Goal: Task Accomplishment & Management: Use online tool/utility

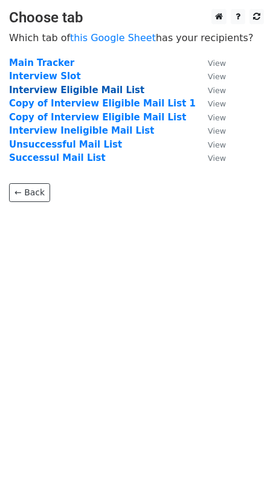
click at [39, 88] on strong "Interview Eligible Mail List" at bounding box center [76, 90] width 135 height 11
click at [81, 91] on strong "Interview Eligible Mail List" at bounding box center [76, 90] width 135 height 11
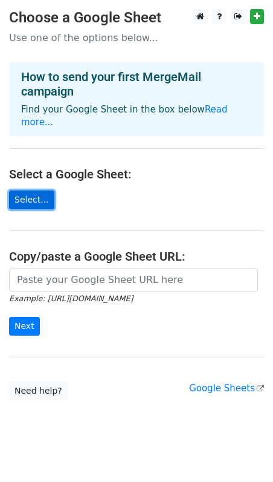
click at [44, 190] on link "Select..." at bounding box center [31, 199] width 45 height 19
click at [28, 190] on link "Select..." at bounding box center [31, 199] width 45 height 19
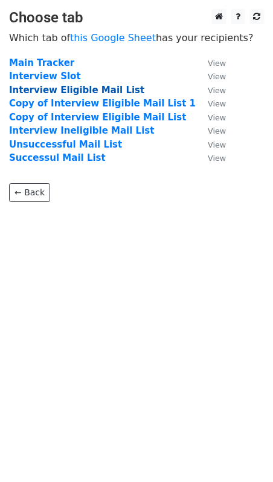
click at [115, 88] on strong "Interview Eligible Mail List" at bounding box center [76, 90] width 135 height 11
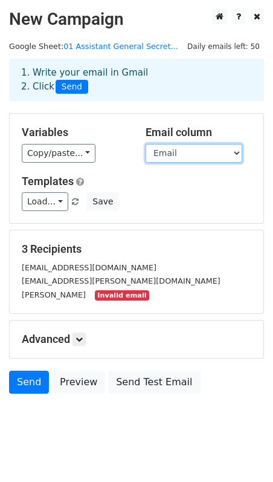
click at [155, 152] on select "Email Full Name cc Position Date Time Platform" at bounding box center [194, 153] width 97 height 19
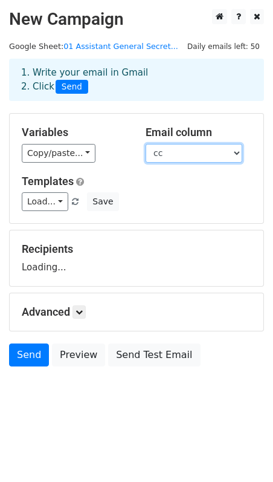
click at [204, 150] on select "Email Full Name cc Position Date Time Platform" at bounding box center [194, 153] width 97 height 19
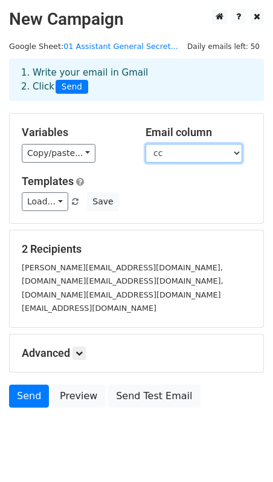
select select "Email"
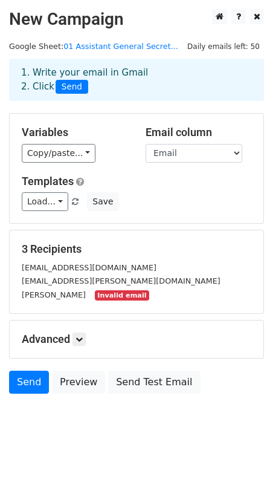
click at [95, 288] on div "shermin leow Invalid email" at bounding box center [137, 295] width 248 height 14
click at [95, 295] on small "Invalid email" at bounding box center [122, 295] width 54 height 10
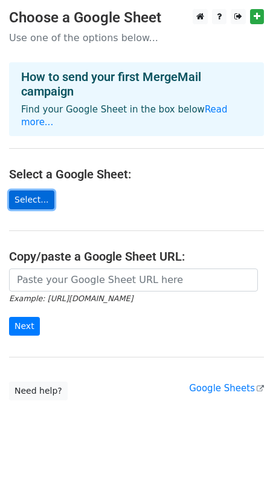
click at [24, 190] on link "Select..." at bounding box center [31, 199] width 45 height 19
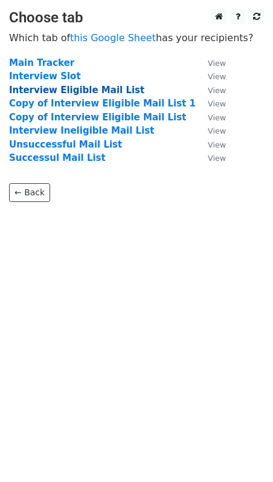
click at [69, 88] on strong "Interview Eligible Mail List" at bounding box center [76, 90] width 135 height 11
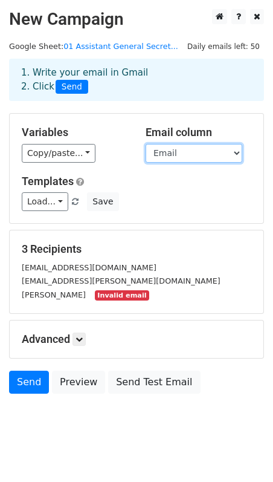
click at [167, 156] on select "Email Full Name cc Position Date Time Platform" at bounding box center [194, 153] width 97 height 19
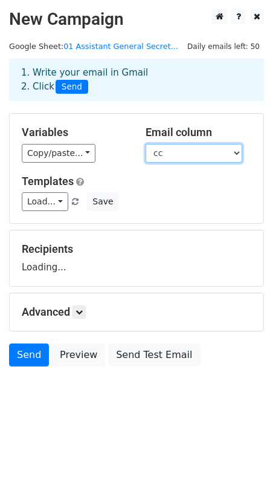
click at [169, 150] on select "Email Full Name cc Position Date Time Platform" at bounding box center [194, 153] width 97 height 19
select select "Email"
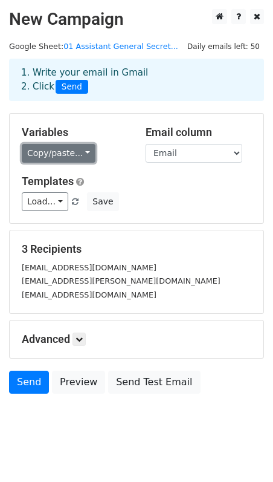
click at [82, 150] on link "Copy/paste..." at bounding box center [59, 153] width 74 height 19
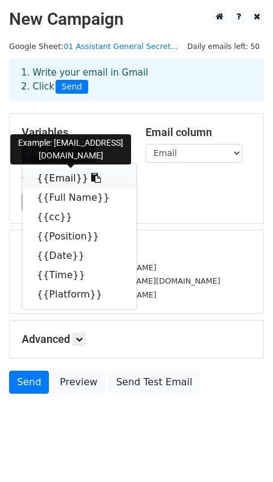
click at [71, 181] on link "{{Email}}" at bounding box center [79, 178] width 114 height 19
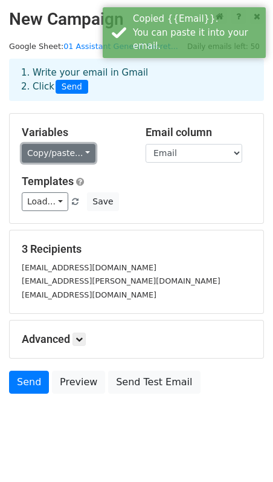
click at [59, 155] on link "Copy/paste..." at bounding box center [59, 153] width 74 height 19
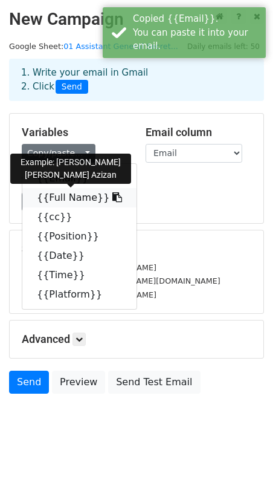
click at [67, 202] on link "{{Full Name}}" at bounding box center [79, 197] width 114 height 19
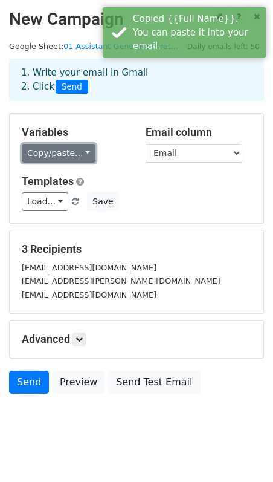
click at [74, 150] on link "Copy/paste..." at bounding box center [59, 153] width 74 height 19
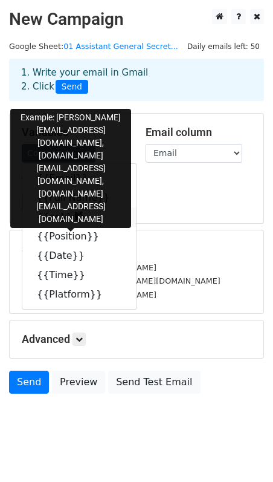
click at [74, 218] on link "{{cc}}" at bounding box center [79, 216] width 114 height 19
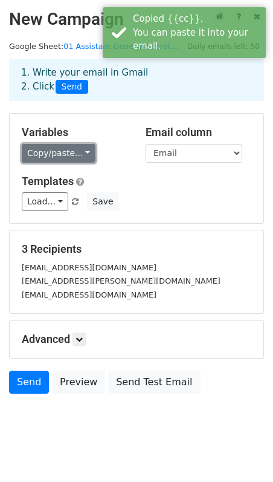
click at [75, 161] on link "Copy/paste..." at bounding box center [59, 153] width 74 height 19
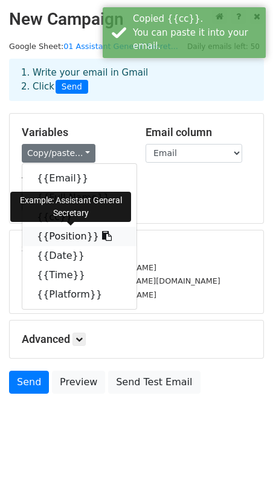
click at [74, 236] on link "{{Position}}" at bounding box center [79, 236] width 114 height 19
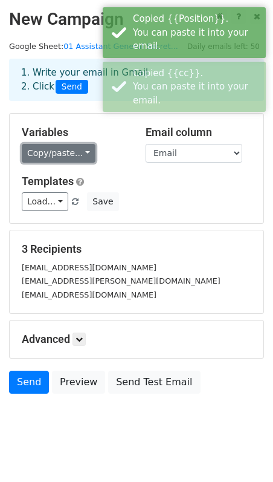
click at [83, 156] on link "Copy/paste..." at bounding box center [59, 153] width 74 height 19
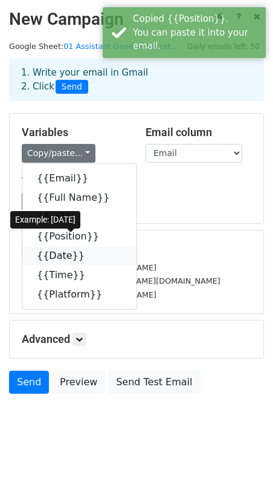
click at [88, 250] on icon at bounding box center [93, 255] width 10 height 10
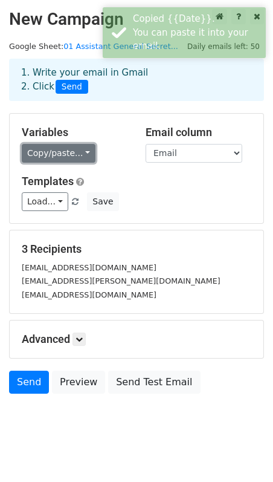
click at [72, 158] on link "Copy/paste..." at bounding box center [59, 153] width 74 height 19
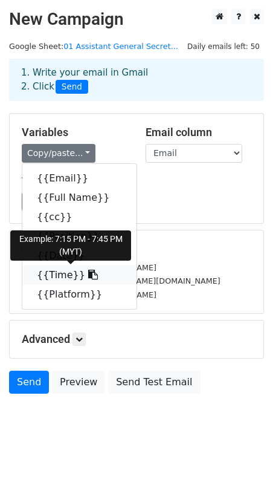
click at [73, 274] on link "{{Time}}" at bounding box center [79, 274] width 114 height 19
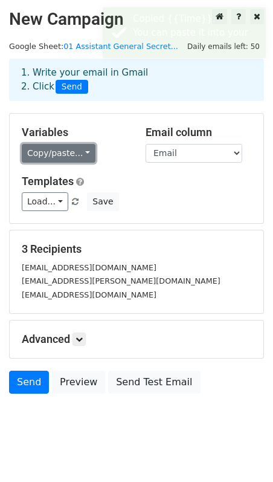
click at [62, 157] on link "Copy/paste..." at bounding box center [59, 153] width 74 height 19
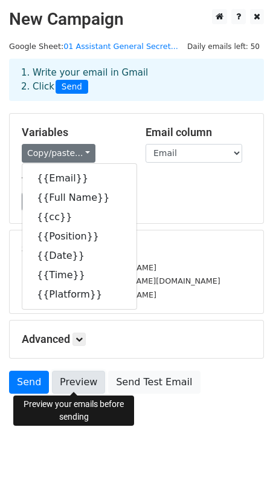
click at [79, 381] on link "Preview" at bounding box center [78, 381] width 53 height 23
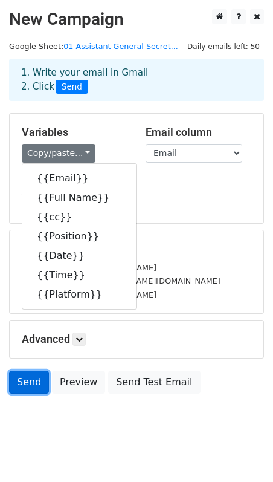
click at [30, 387] on link "Send" at bounding box center [29, 381] width 40 height 23
click at [25, 376] on link "Send" at bounding box center [29, 381] width 40 height 23
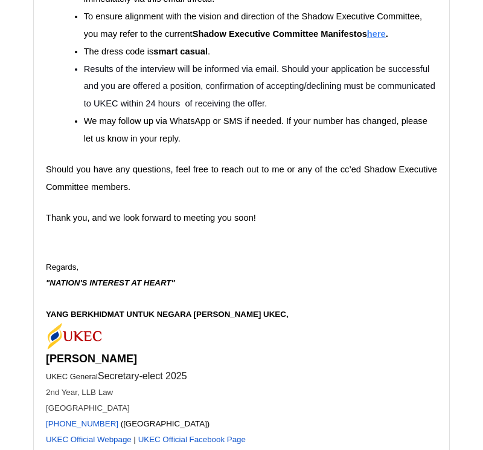
scroll to position [3502, 0]
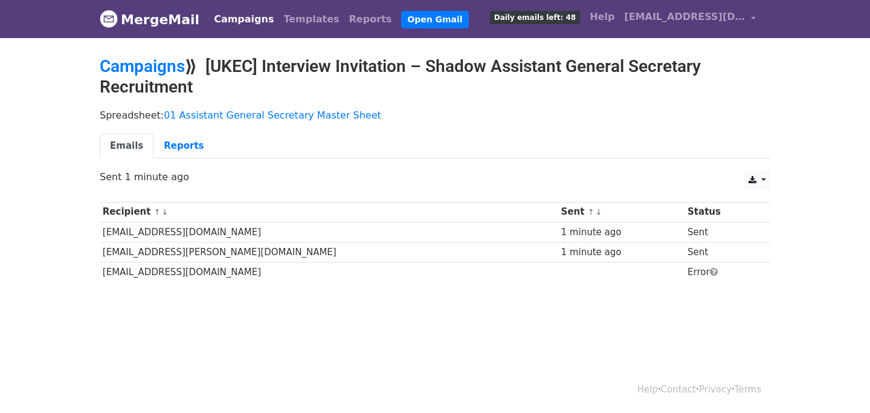
click at [561, 237] on div "1 minute ago" at bounding box center [621, 232] width 121 height 14
click at [183, 147] on link "Reports" at bounding box center [183, 146] width 60 height 25
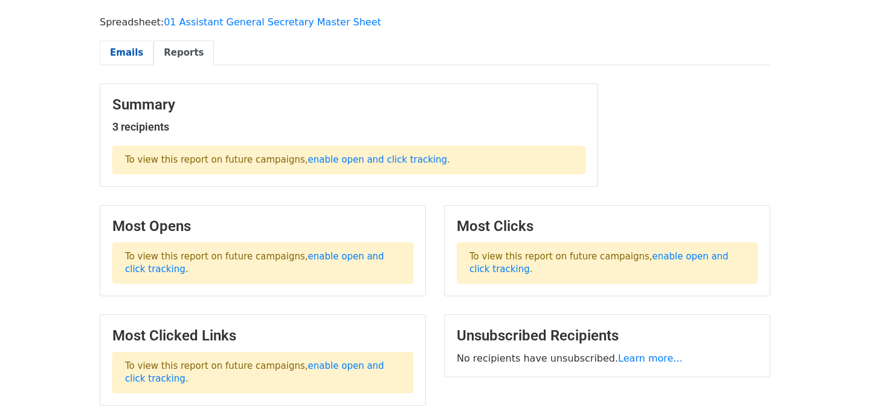
scroll to position [123, 0]
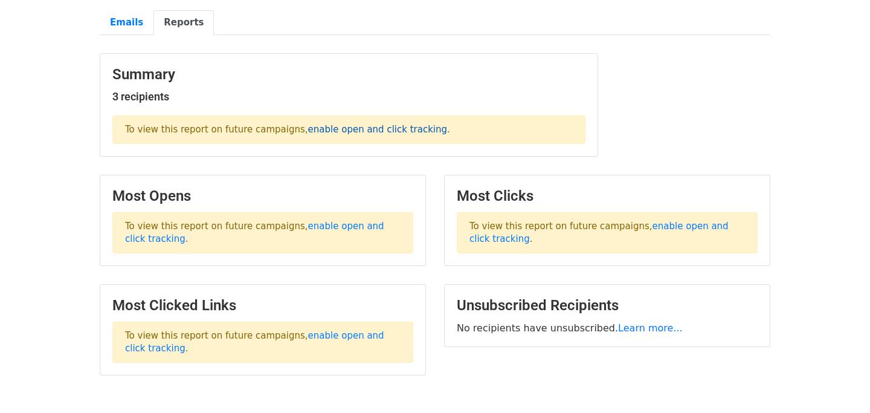
click at [411, 130] on link "enable open and click tracking" at bounding box center [377, 129] width 139 height 11
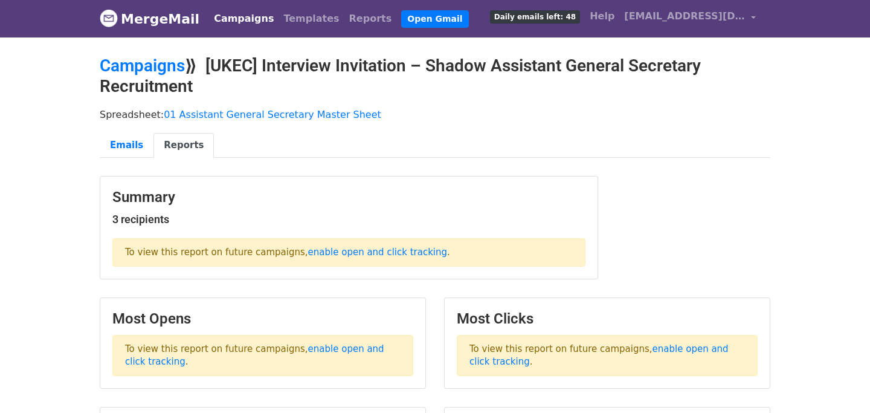
scroll to position [0, 0]
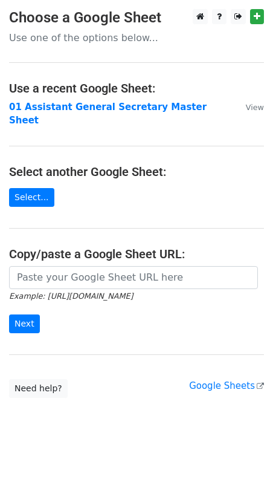
click at [56, 171] on main "Choose a Google Sheet Use one of the options below... Use a recent Google Sheet…" at bounding box center [136, 203] width 273 height 389
click at [42, 188] on link "Select..." at bounding box center [31, 197] width 45 height 19
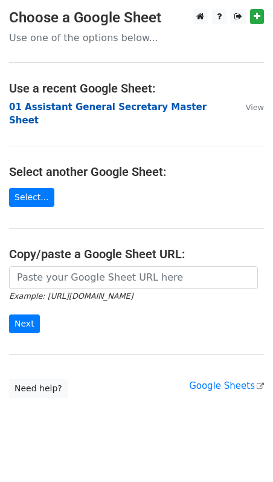
click at [73, 102] on strong "01 Assistant General Secretary Master Sheet" at bounding box center [108, 114] width 198 height 25
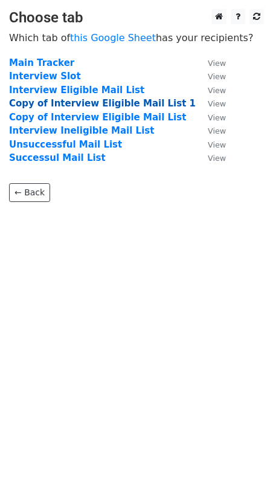
click at [97, 105] on strong "Copy of Interview Eligible Mail List 1" at bounding box center [102, 103] width 187 height 11
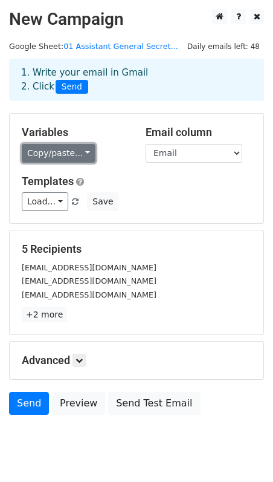
click at [80, 150] on link "Copy/paste..." at bounding box center [59, 153] width 74 height 19
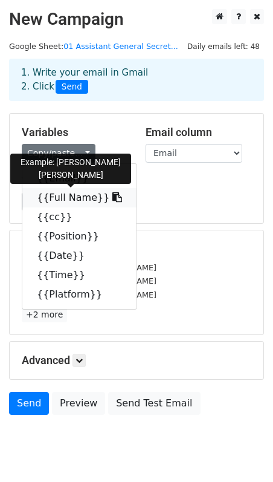
click at [68, 194] on link "{{Full Name}}" at bounding box center [79, 197] width 114 height 19
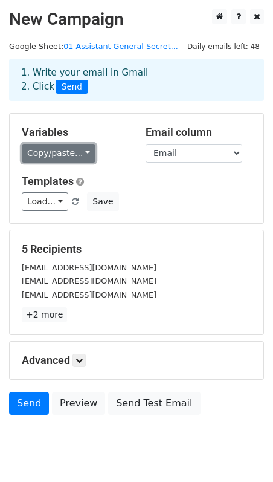
click at [65, 154] on link "Copy/paste..." at bounding box center [59, 153] width 74 height 19
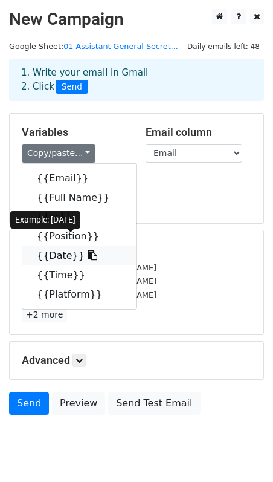
click at [59, 254] on link "{{Date}}" at bounding box center [79, 255] width 114 height 19
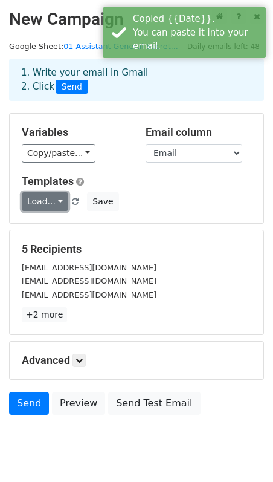
click at [53, 197] on link "Load..." at bounding box center [45, 201] width 47 height 19
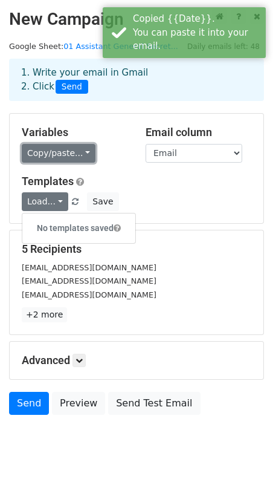
click at [75, 155] on link "Copy/paste..." at bounding box center [59, 153] width 74 height 19
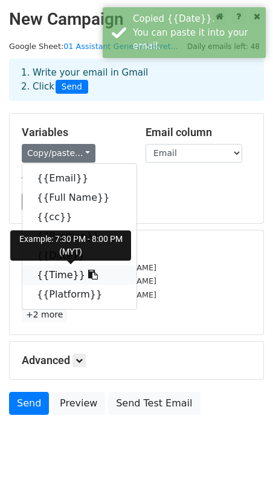
click at [67, 267] on link "{{Time}}" at bounding box center [79, 274] width 114 height 19
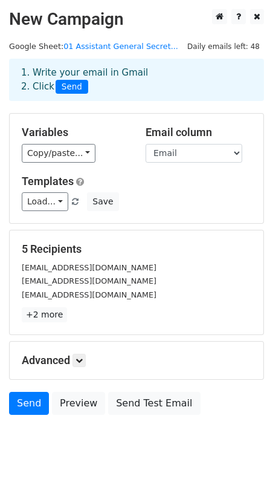
scroll to position [33, 0]
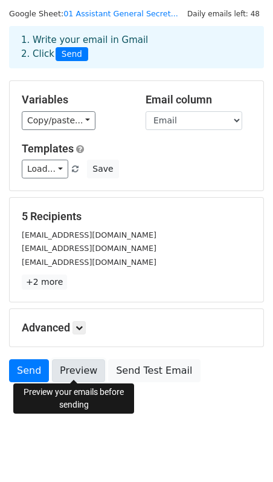
click at [85, 366] on link "Preview" at bounding box center [78, 370] width 53 height 23
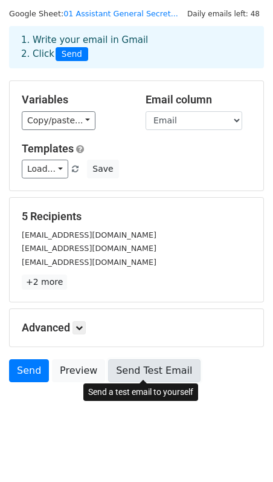
click at [140, 367] on link "Send Test Email" at bounding box center [154, 370] width 92 height 23
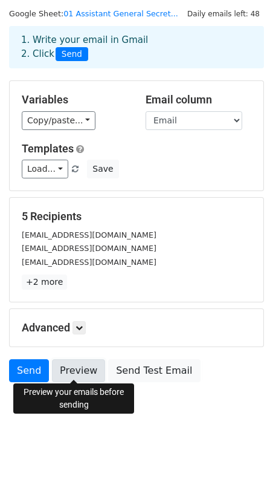
click at [77, 366] on link "Preview" at bounding box center [78, 370] width 53 height 23
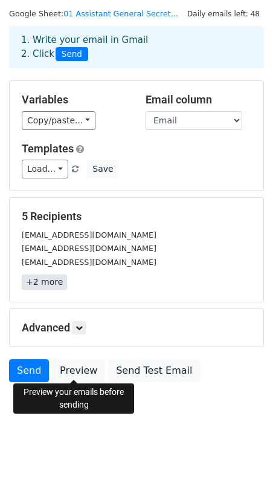
click at [42, 276] on link "+2 more" at bounding box center [44, 281] width 45 height 15
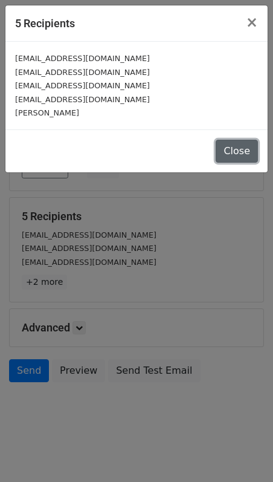
click at [242, 146] on button "Close" at bounding box center [237, 151] width 42 height 23
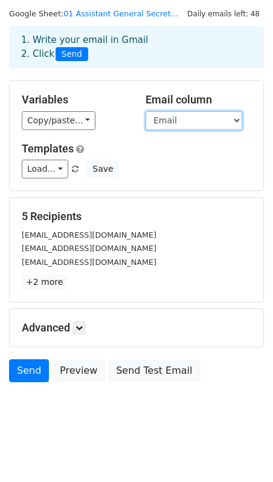
click at [166, 120] on select "Email Full Name cc Position Date Time Platform" at bounding box center [194, 120] width 97 height 19
click at [181, 121] on select "Email Full Name cc Position Date Time Platform" at bounding box center [194, 120] width 97 height 19
click at [184, 121] on select "Email Full Name cc Position Date Time Platform" at bounding box center [194, 120] width 97 height 19
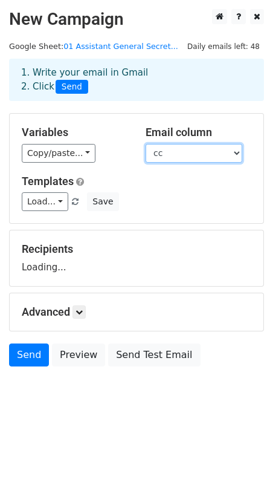
select select "Email"
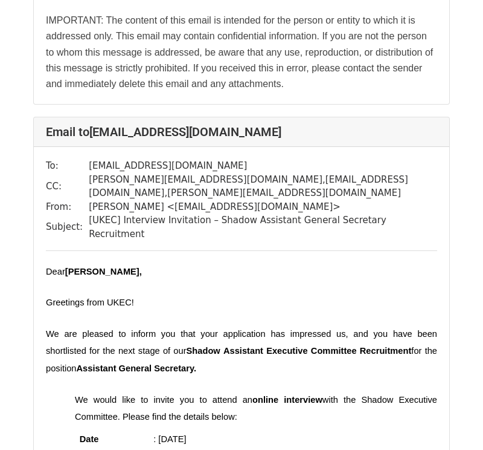
scroll to position [2719, 0]
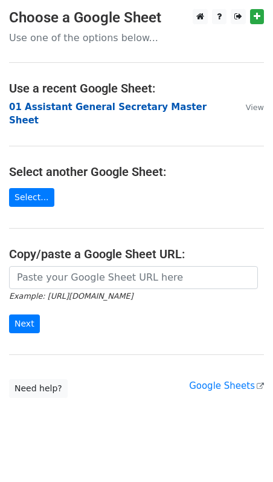
click at [94, 108] on strong "01 Assistant General Secretary Master Sheet" at bounding box center [108, 114] width 198 height 25
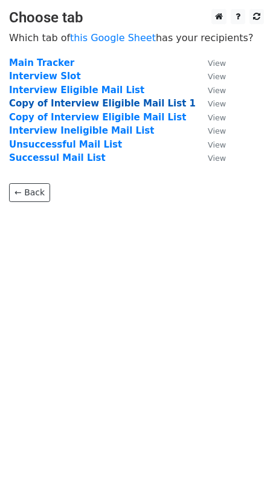
click at [99, 102] on strong "Copy of Interview Eligible Mail List 1" at bounding box center [102, 103] width 187 height 11
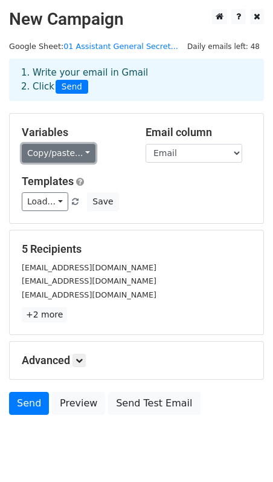
click at [69, 159] on link "Copy/paste..." at bounding box center [59, 153] width 74 height 19
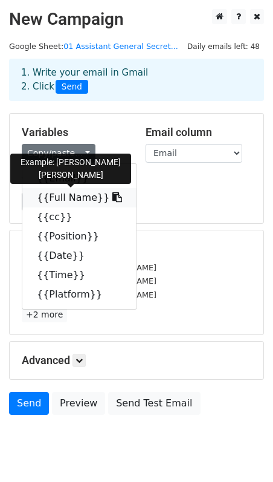
click at [74, 192] on link "{{Full Name}}" at bounding box center [79, 197] width 114 height 19
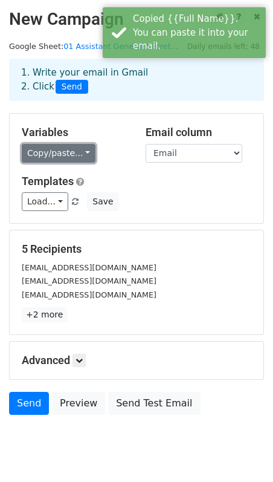
click at [71, 154] on link "Copy/paste..." at bounding box center [59, 153] width 74 height 19
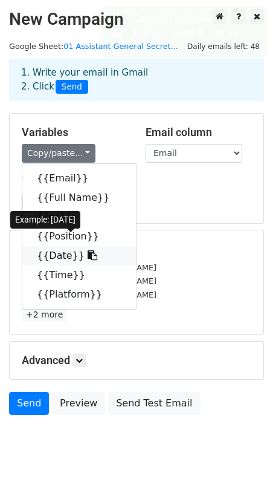
click at [66, 252] on link "{{Date}}" at bounding box center [79, 255] width 114 height 19
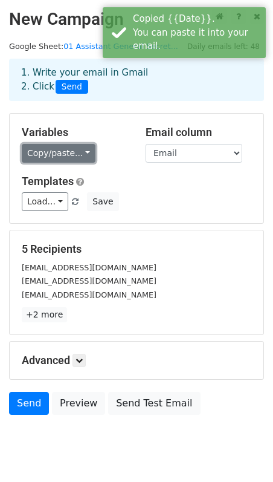
click at [72, 156] on link "Copy/paste..." at bounding box center [59, 153] width 74 height 19
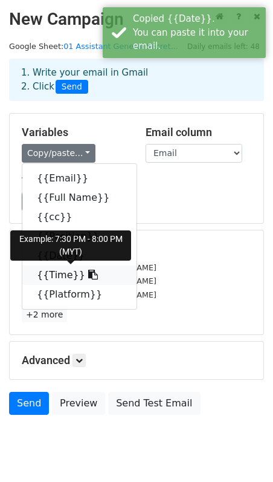
click at [56, 279] on link "{{Time}}" at bounding box center [79, 274] width 114 height 19
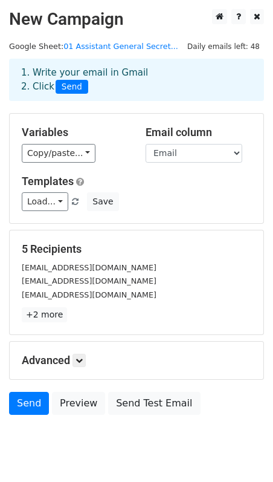
click at [52, 323] on div "5 Recipients zacharycjk@gmail.com limzhenyang@gmail.com anisfazidin@gmail.com +…" at bounding box center [137, 282] width 254 height 104
click at [52, 307] on link "+2 more" at bounding box center [44, 314] width 45 height 15
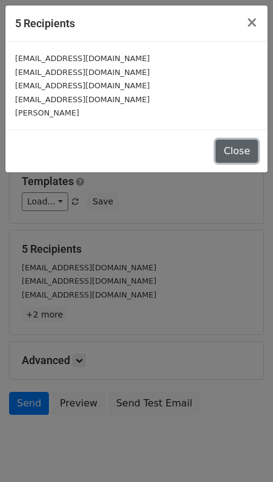
click at [228, 144] on button "Close" at bounding box center [237, 151] width 42 height 23
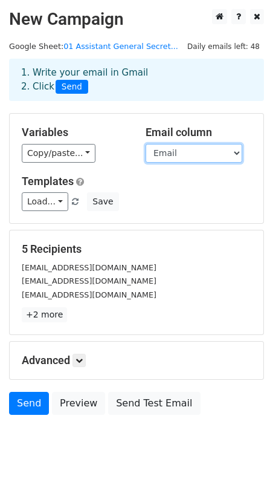
click at [203, 150] on select "Email Full Name cc Position Date Time Platform" at bounding box center [194, 153] width 97 height 19
click at [208, 147] on select "Email Full Name cc Position Date Time Platform" at bounding box center [194, 153] width 97 height 19
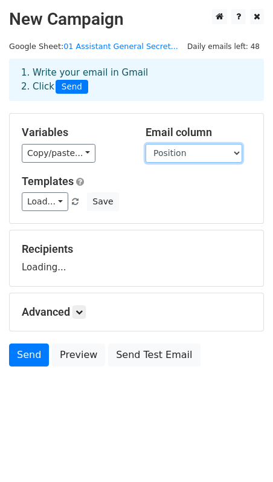
select select "Email"
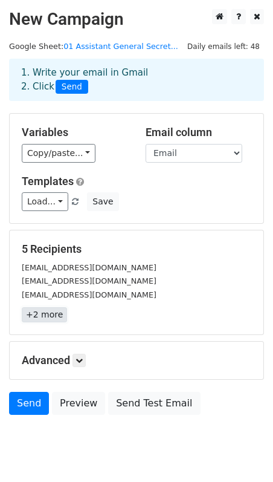
click at [46, 311] on link "+2 more" at bounding box center [44, 314] width 45 height 15
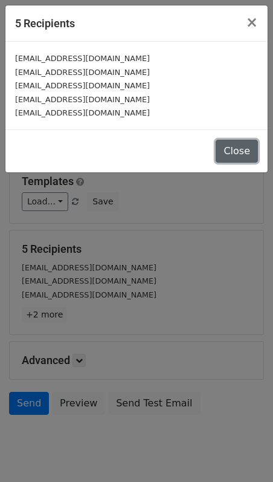
click at [238, 140] on button "Close" at bounding box center [237, 151] width 42 height 23
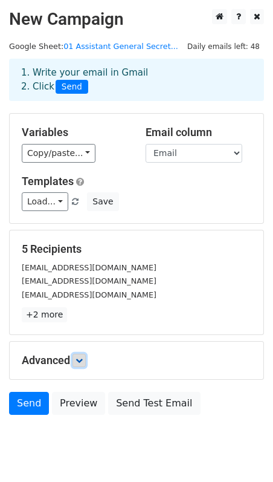
click at [85, 357] on link at bounding box center [79, 359] width 13 height 13
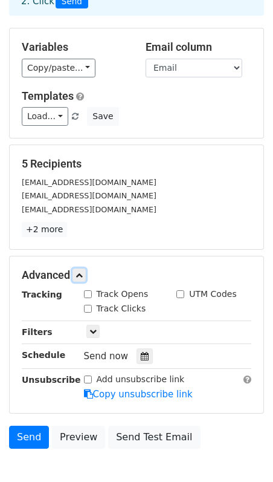
scroll to position [73, 0]
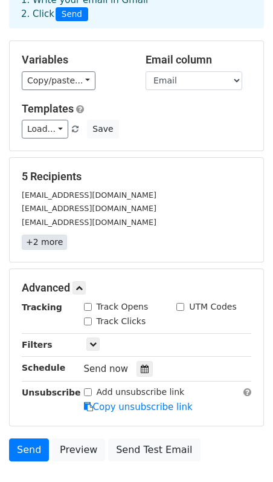
click at [57, 240] on link "+2 more" at bounding box center [44, 241] width 45 height 15
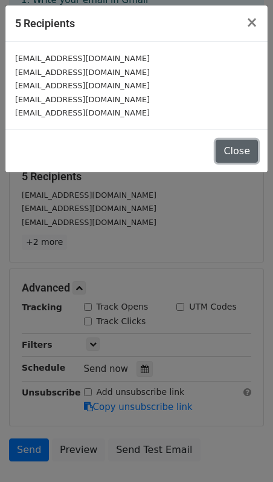
click at [245, 141] on button "Close" at bounding box center [237, 151] width 42 height 23
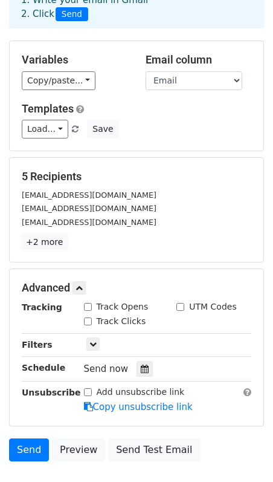
scroll to position [0, 0]
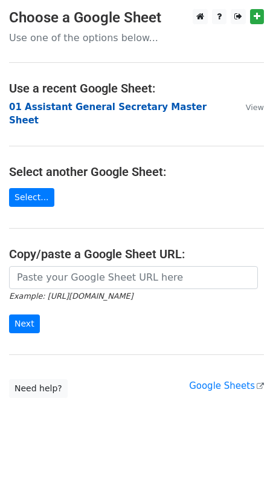
click at [123, 108] on strong "01 Assistant General Secretary Master Sheet" at bounding box center [108, 114] width 198 height 25
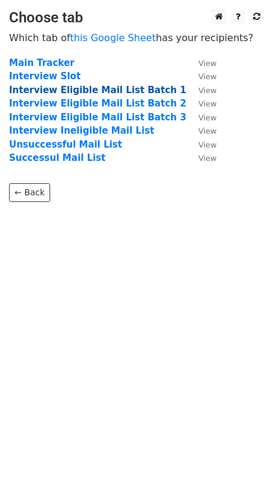
click at [103, 88] on strong "Interview Eligible Mail List Batch 1" at bounding box center [97, 90] width 177 height 11
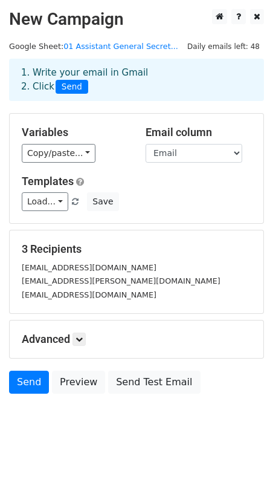
click at [101, 236] on div "3 Recipients [EMAIL_ADDRESS][DOMAIN_NAME] [DOMAIN_NAME][EMAIL_ADDRESS][PERSON_N…" at bounding box center [137, 271] width 254 height 83
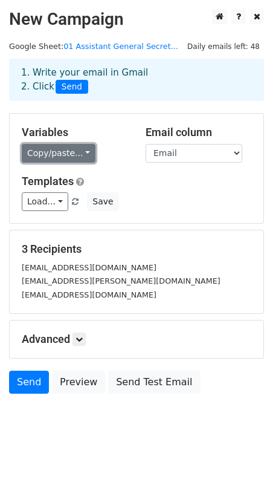
click at [70, 154] on link "Copy/paste..." at bounding box center [59, 153] width 74 height 19
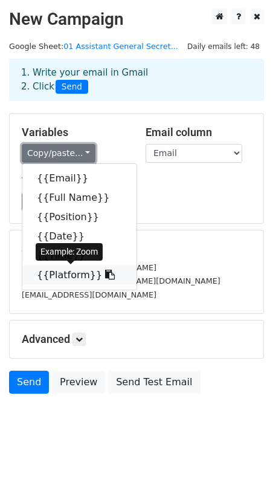
scroll to position [12, 0]
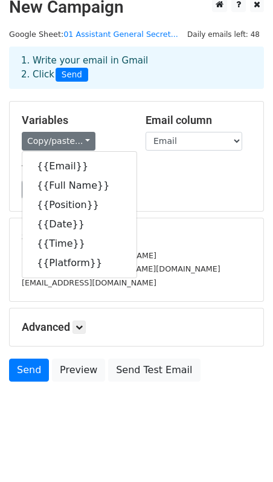
click at [216, 216] on form "Variables Copy/paste... {{Email}} {{Full Name}} {{Position}} {{Date}} {{Time}} …" at bounding box center [136, 244] width 255 height 286
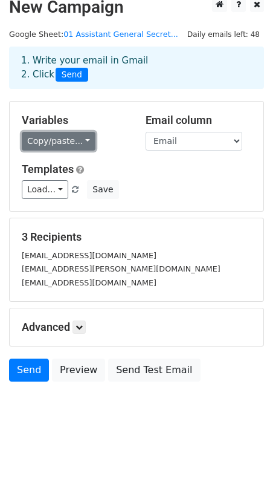
click at [62, 148] on link "Copy/paste..." at bounding box center [59, 141] width 74 height 19
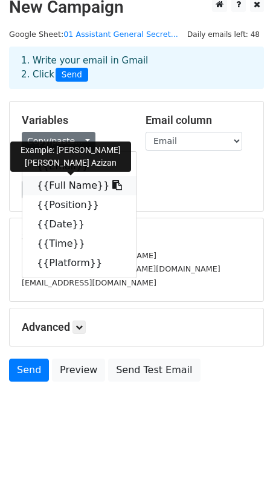
click at [91, 186] on link "{{Full Name}}" at bounding box center [79, 185] width 114 height 19
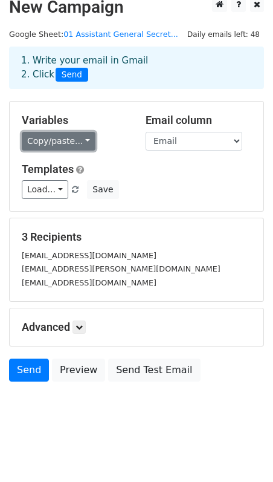
click at [79, 137] on link "Copy/paste..." at bounding box center [59, 141] width 74 height 19
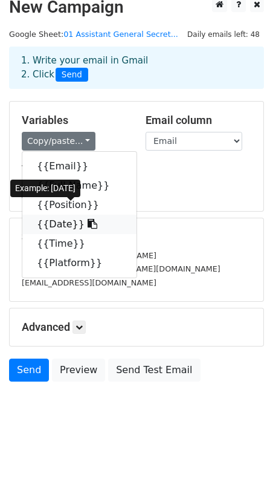
click at [88, 224] on icon at bounding box center [93, 224] width 10 height 10
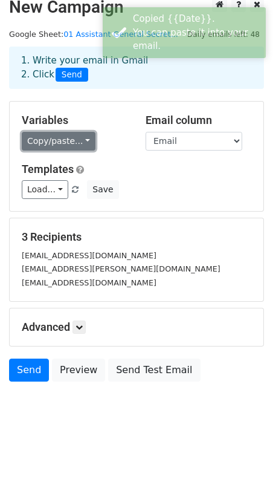
click at [69, 135] on link "Copy/paste..." at bounding box center [59, 141] width 74 height 19
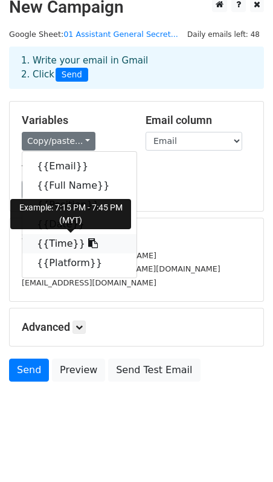
click at [57, 242] on link "{{Time}}" at bounding box center [79, 243] width 114 height 19
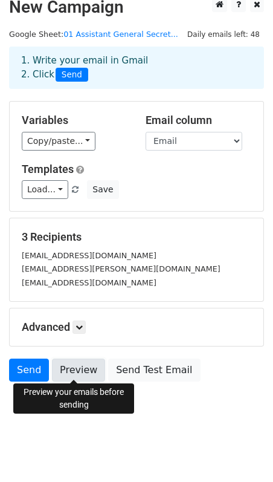
click at [78, 372] on link "Preview" at bounding box center [78, 369] width 53 height 23
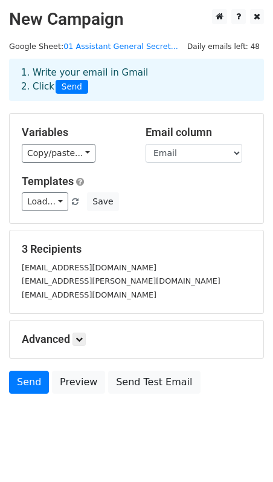
click at [257, 393] on div "Send Preview Send Test Email" at bounding box center [136, 384] width 273 height 29
click at [237, 15] on icon at bounding box center [238, 16] width 5 height 8
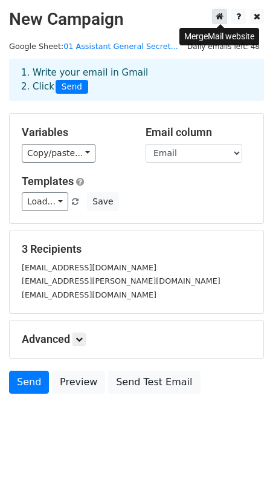
click at [219, 20] on icon at bounding box center [220, 16] width 8 height 8
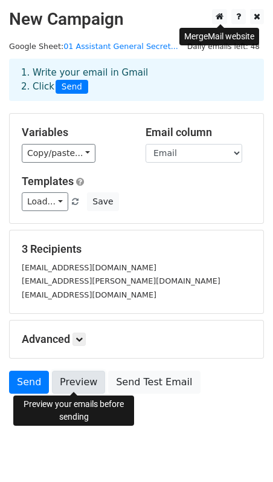
click at [80, 377] on link "Preview" at bounding box center [78, 381] width 53 height 23
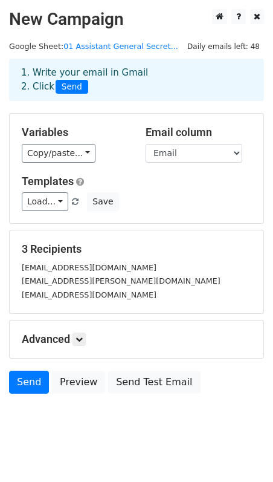
click at [215, 164] on div "Variables Copy/paste... {{Email}} {{Full Name}} {{Position}} {{Date}} {{Time}} …" at bounding box center [137, 168] width 254 height 109
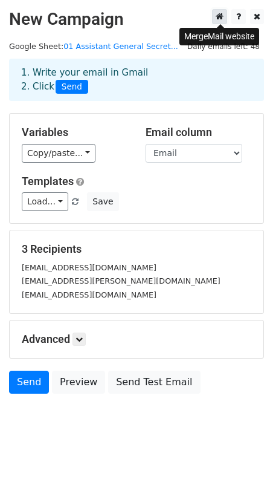
click at [221, 12] on link at bounding box center [219, 16] width 15 height 15
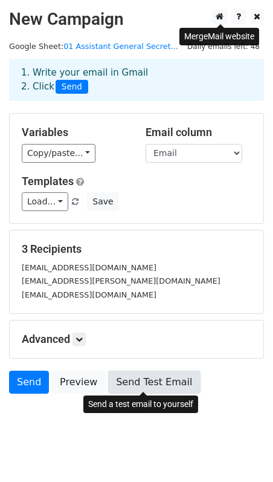
click at [153, 383] on link "Send Test Email" at bounding box center [154, 381] width 92 height 23
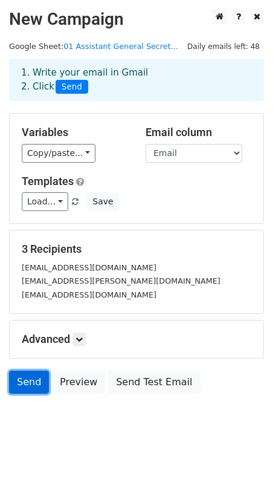
click at [37, 376] on link "Send" at bounding box center [29, 381] width 40 height 23
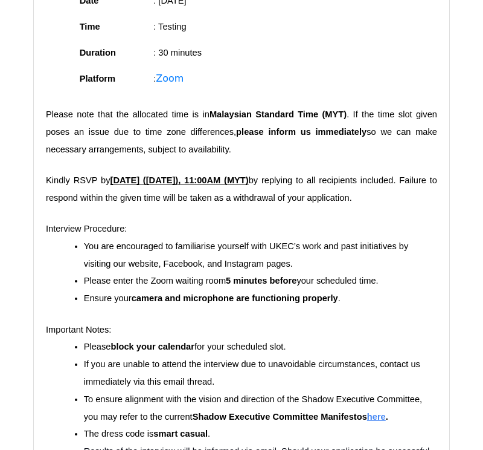
scroll to position [2925, 0]
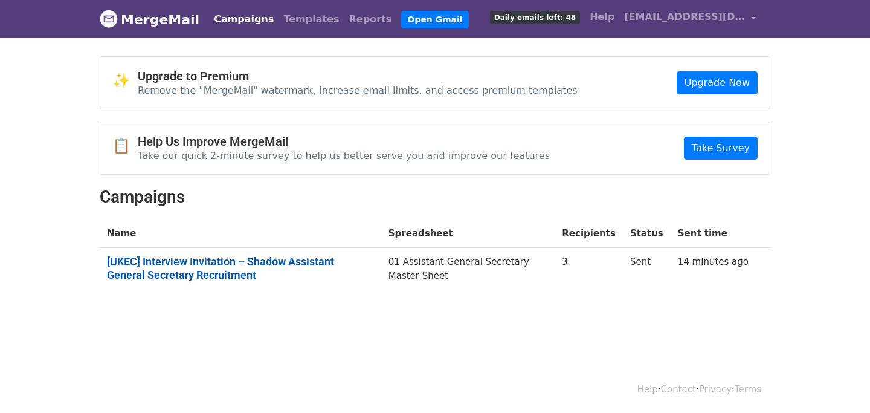
click at [366, 260] on link "[UKEC] Interview Invitation – Shadow Assistant General Secretary Recruitment" at bounding box center [240, 268] width 267 height 26
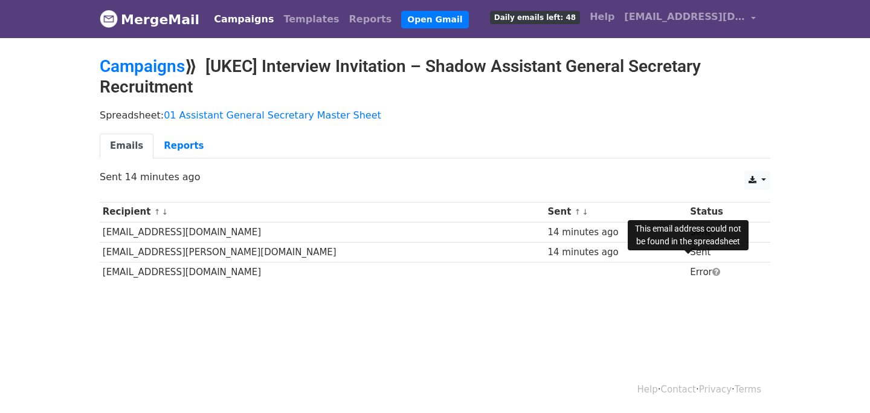
click at [712, 270] on span at bounding box center [716, 271] width 8 height 9
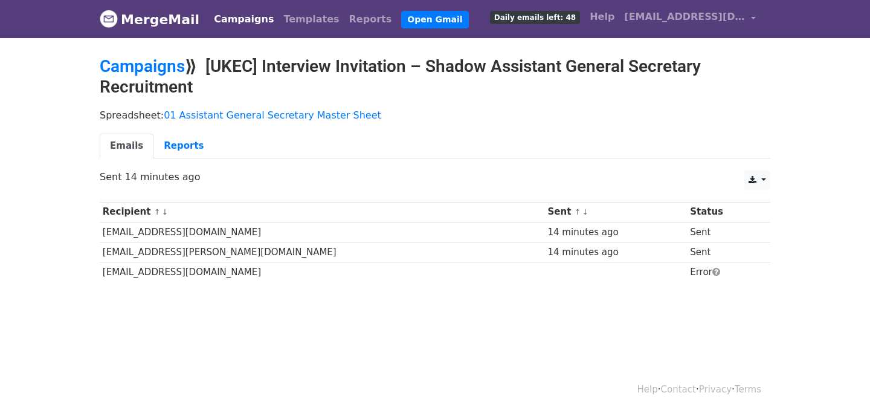
click at [712, 270] on span at bounding box center [716, 271] width 8 height 9
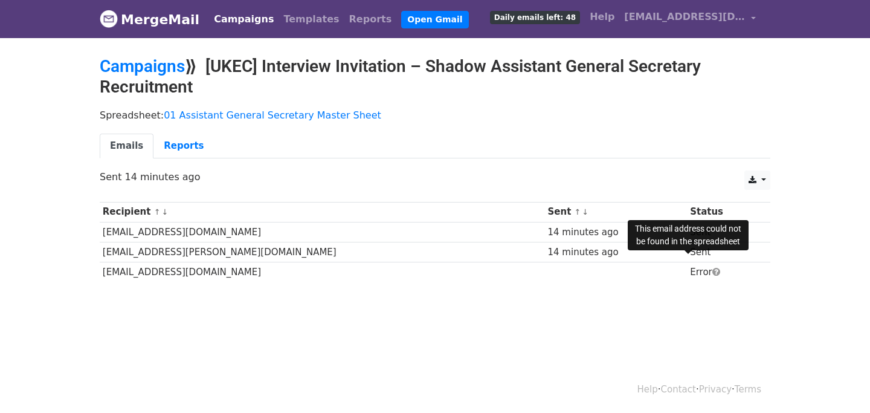
click at [712, 274] on span at bounding box center [716, 271] width 8 height 9
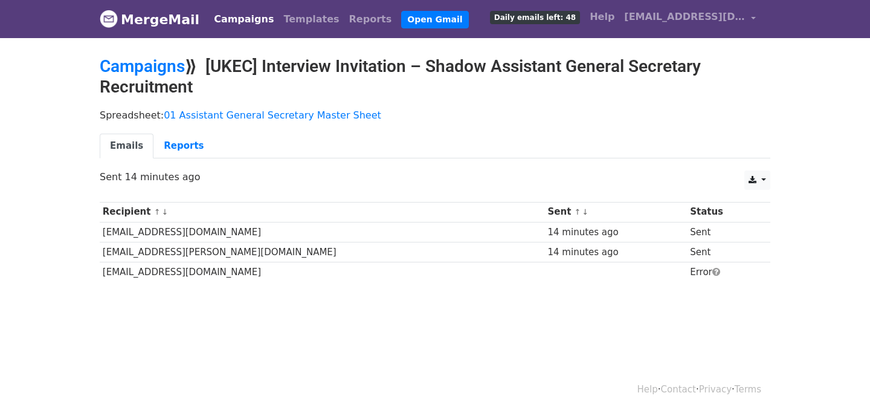
click at [712, 274] on span at bounding box center [716, 271] width 8 height 9
click at [750, 288] on div "Recipient ↑ ↓ Sent ↑ ↓ Status wanhanan07@gmail.com 14 minutes ago Sent michaell…" at bounding box center [435, 243] width 689 height 95
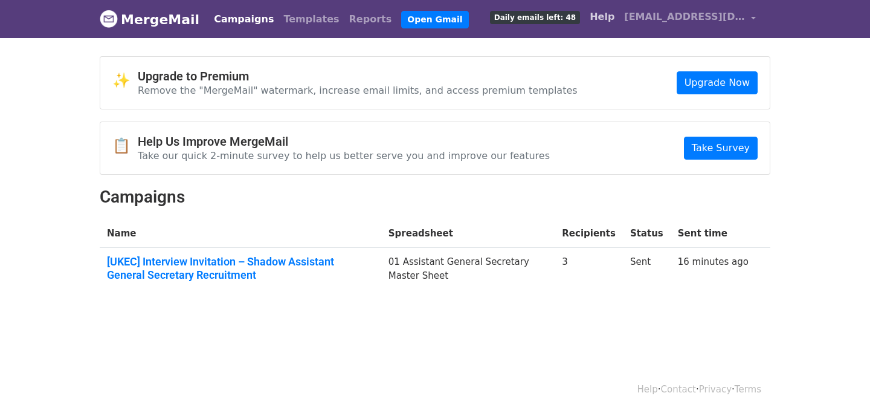
click at [612, 19] on link "Help" at bounding box center [602, 17] width 34 height 24
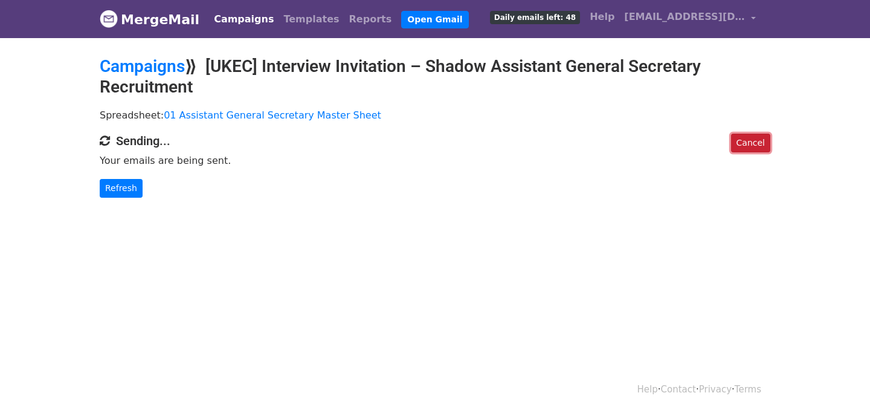
click at [743, 143] on link "Cancel" at bounding box center [750, 143] width 39 height 19
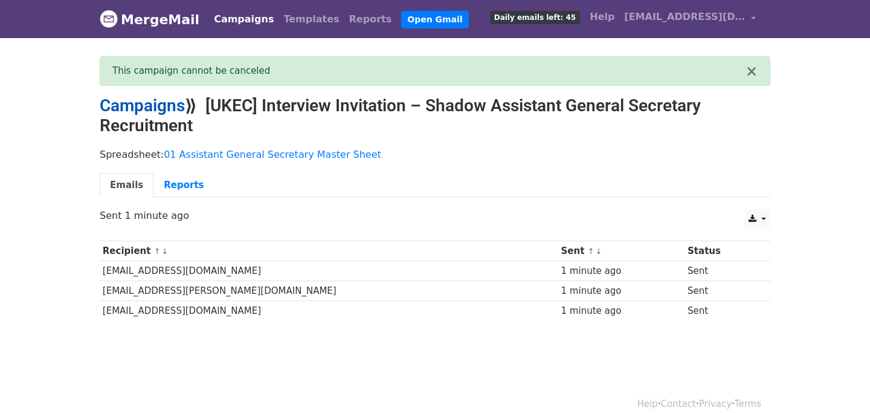
click at [143, 96] on link "Campaigns" at bounding box center [142, 105] width 85 height 20
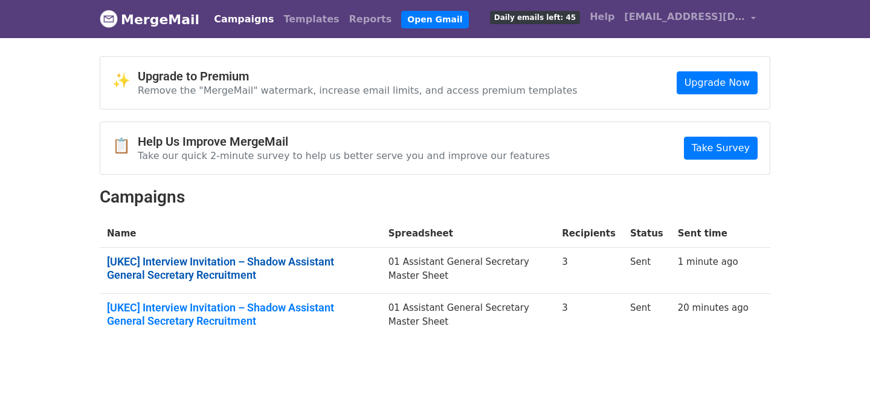
click at [302, 259] on link "[UKEC] Interview Invitation – Shadow Assistant General Secretary Recruitment" at bounding box center [240, 268] width 267 height 26
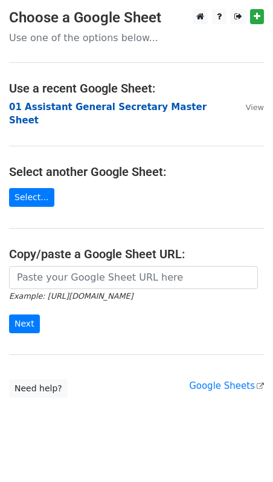
click at [162, 105] on strong "01 Assistant General Secretary Master Sheet" at bounding box center [108, 114] width 198 height 25
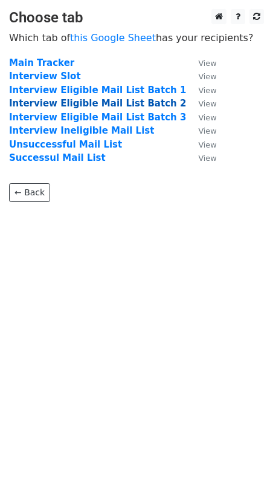
click at [147, 104] on strong "Interview Eligible Mail List Batch 2" at bounding box center [97, 103] width 177 height 11
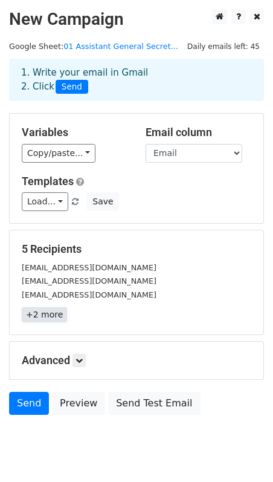
click at [45, 313] on link "+2 more" at bounding box center [44, 314] width 45 height 15
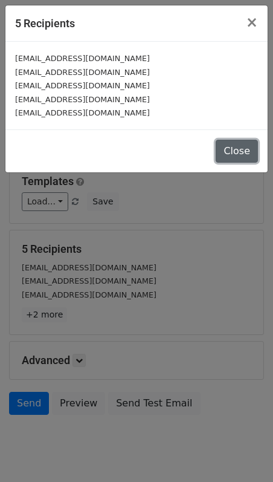
click at [239, 153] on button "Close" at bounding box center [237, 151] width 42 height 23
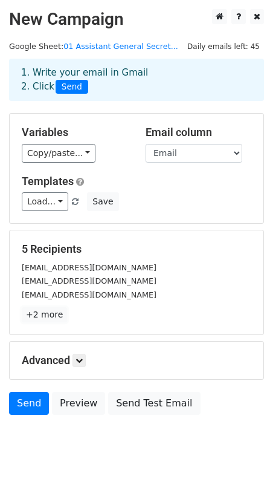
scroll to position [33, 0]
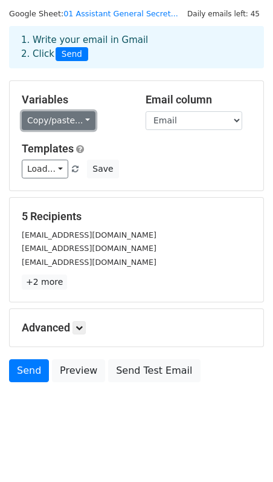
click at [72, 119] on link "Copy/paste..." at bounding box center [59, 120] width 74 height 19
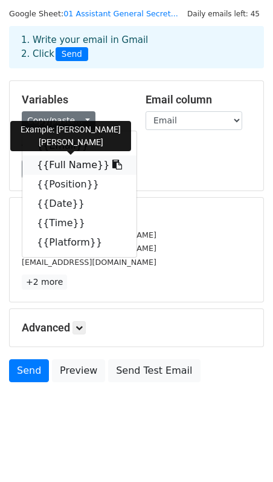
click at [71, 165] on link "{{Full Name}}" at bounding box center [79, 164] width 114 height 19
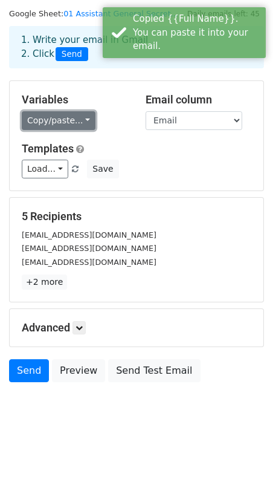
click at [58, 120] on link "Copy/paste..." at bounding box center [59, 120] width 74 height 19
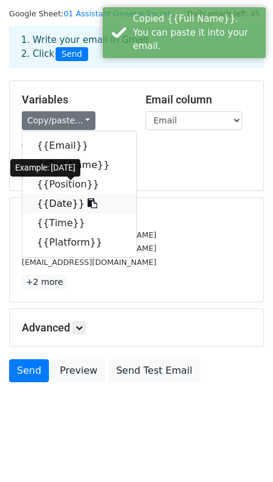
click at [56, 200] on link "{{Date}}" at bounding box center [79, 203] width 114 height 19
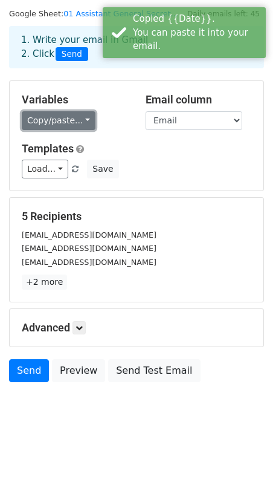
click at [73, 121] on link "Copy/paste..." at bounding box center [59, 120] width 74 height 19
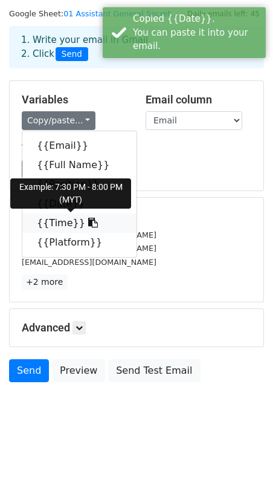
click at [68, 219] on link "{{Time}}" at bounding box center [79, 222] width 114 height 19
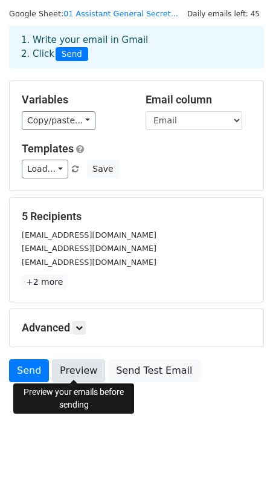
click at [70, 370] on link "Preview" at bounding box center [78, 370] width 53 height 23
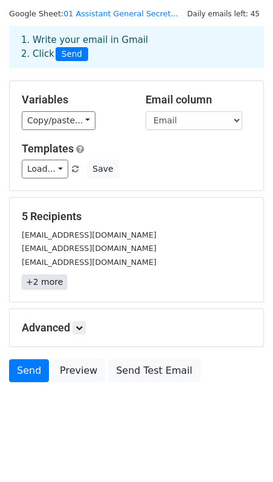
click at [42, 285] on link "+2 more" at bounding box center [44, 281] width 45 height 15
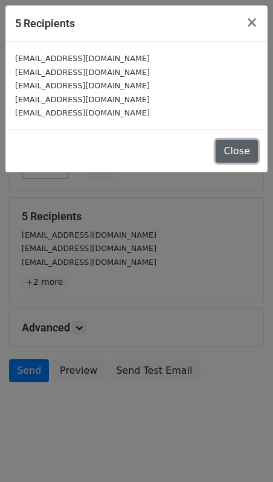
click at [237, 144] on button "Close" at bounding box center [237, 151] width 42 height 23
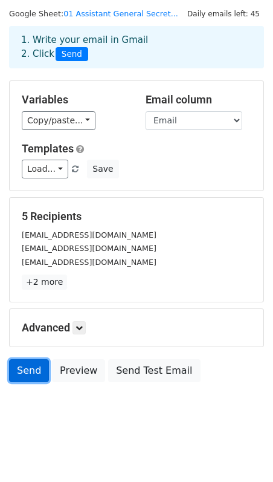
click at [23, 364] on link "Send" at bounding box center [29, 370] width 40 height 23
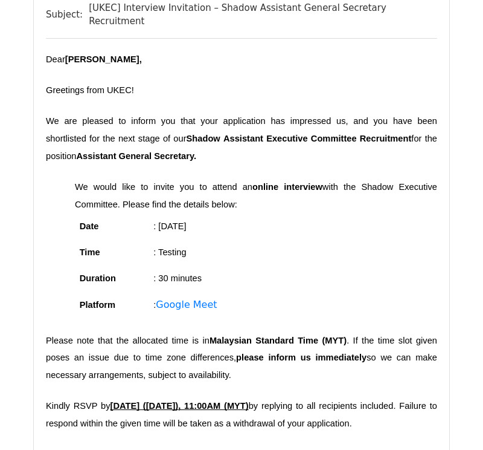
scroll to position [5351, 0]
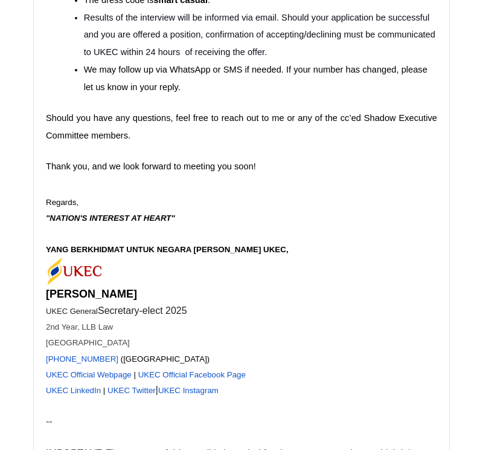
scroll to position [383, 0]
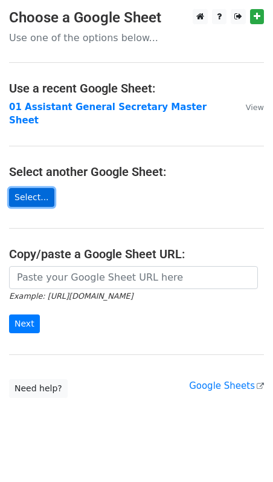
click at [45, 188] on link "Select..." at bounding box center [31, 197] width 45 height 19
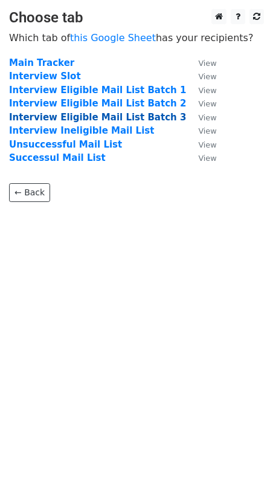
click at [122, 114] on strong "Interview Eligible Mail List Batch 3" at bounding box center [97, 117] width 177 height 11
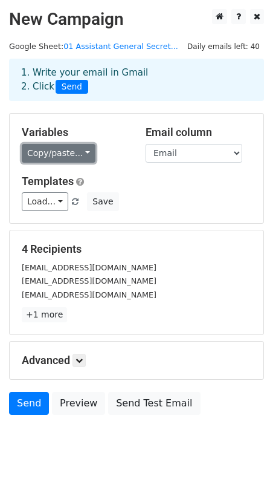
click at [79, 155] on link "Copy/paste..." at bounding box center [59, 153] width 74 height 19
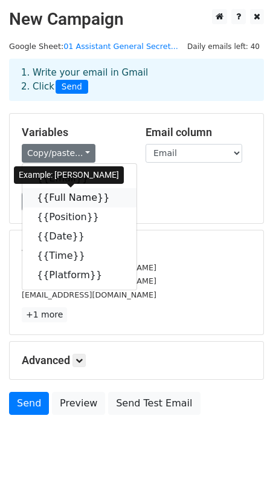
click at [76, 201] on link "{{Full Name}}" at bounding box center [79, 197] width 114 height 19
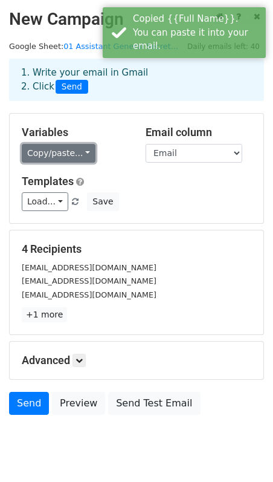
click at [66, 152] on link "Copy/paste..." at bounding box center [59, 153] width 74 height 19
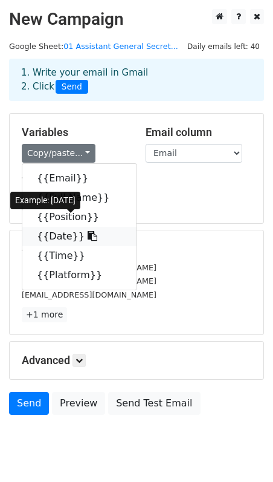
click at [71, 231] on link "{{Date}}" at bounding box center [79, 236] width 114 height 19
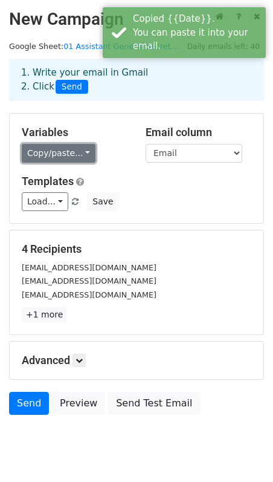
click at [63, 156] on link "Copy/paste..." at bounding box center [59, 153] width 74 height 19
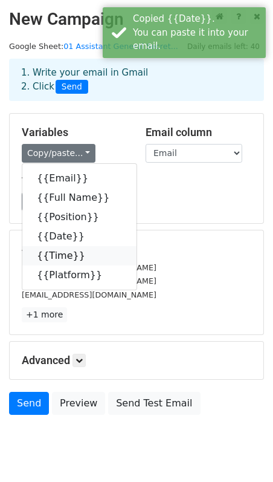
click at [68, 257] on link "{{Time}}" at bounding box center [79, 255] width 114 height 19
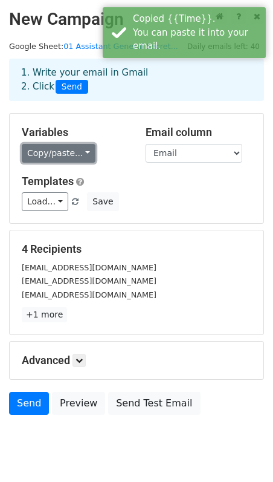
click at [70, 154] on link "Copy/paste..." at bounding box center [59, 153] width 74 height 19
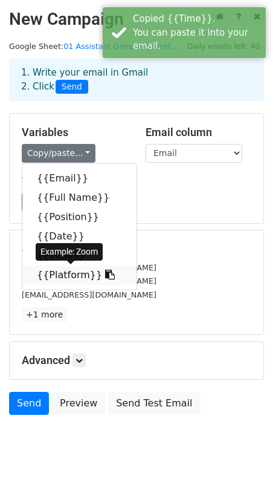
click at [70, 279] on link "{{Platform}}" at bounding box center [79, 274] width 114 height 19
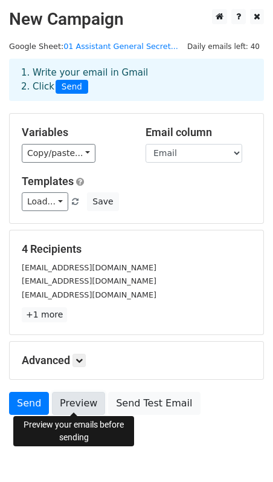
click at [67, 397] on link "Preview" at bounding box center [78, 403] width 53 height 23
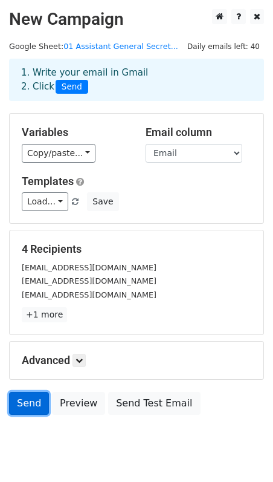
click at [27, 397] on link "Send" at bounding box center [29, 403] width 40 height 23
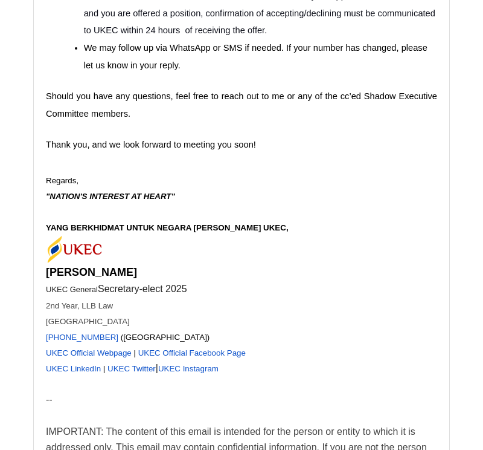
scroll to position [4896, 0]
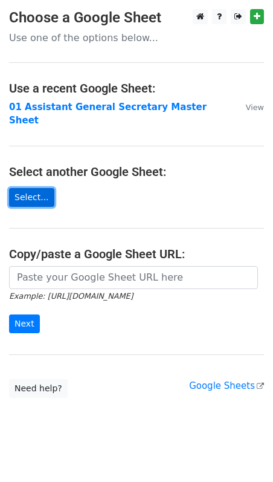
click at [48, 188] on link "Select..." at bounding box center [31, 197] width 45 height 19
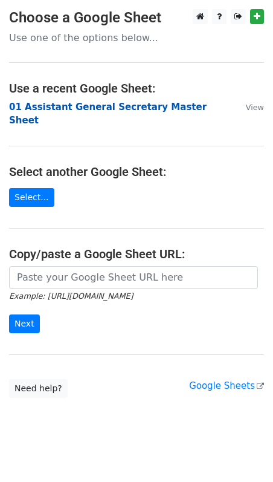
click at [172, 108] on strong "01 Assistant General Secretary Master Sheet" at bounding box center [108, 114] width 198 height 25
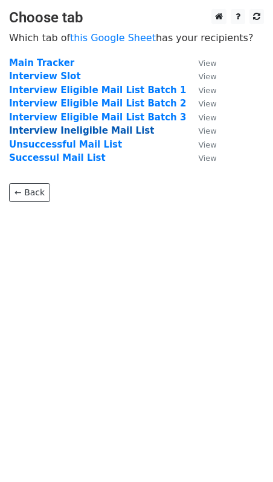
click at [123, 127] on strong "Interview Ineligible Mail List" at bounding box center [81, 130] width 145 height 11
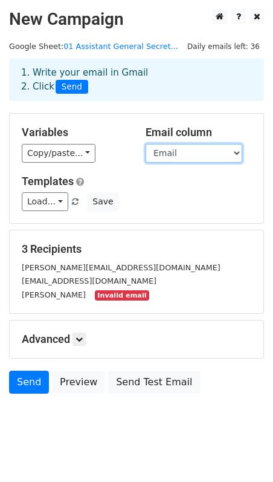
click at [170, 159] on select "Email Full Name cc Position" at bounding box center [194, 153] width 97 height 19
click at [179, 150] on select "Email Full Name cc Position" at bounding box center [194, 153] width 97 height 19
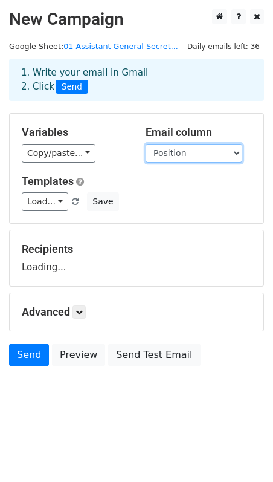
select select "Email"
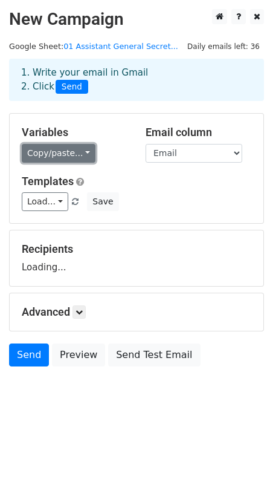
click at [42, 150] on link "Copy/paste..." at bounding box center [59, 153] width 74 height 19
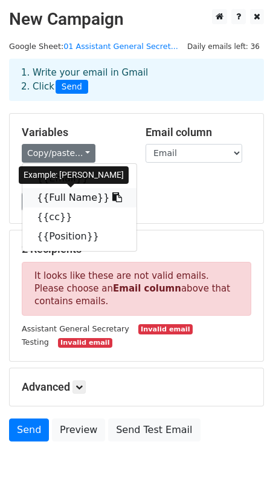
click at [68, 197] on link "{{Full Name}}" at bounding box center [79, 197] width 114 height 19
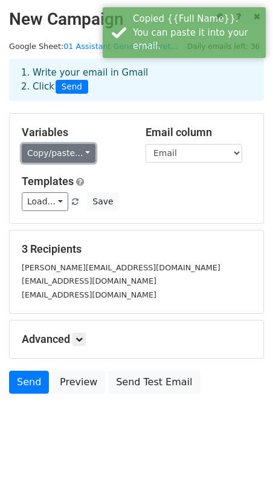
click at [46, 160] on link "Copy/paste..." at bounding box center [59, 153] width 74 height 19
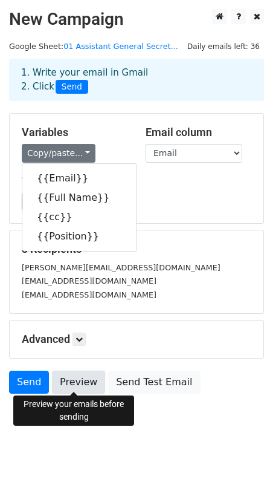
click at [92, 382] on link "Preview" at bounding box center [78, 381] width 53 height 23
click at [69, 380] on link "Preview" at bounding box center [78, 381] width 53 height 23
click at [86, 378] on link "Preview" at bounding box center [78, 381] width 53 height 23
click at [84, 375] on link "Preview" at bounding box center [78, 381] width 53 height 23
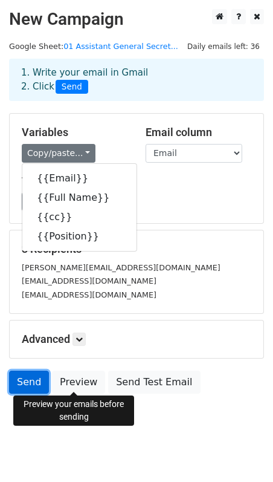
click at [18, 373] on link "Send" at bounding box center [29, 381] width 40 height 23
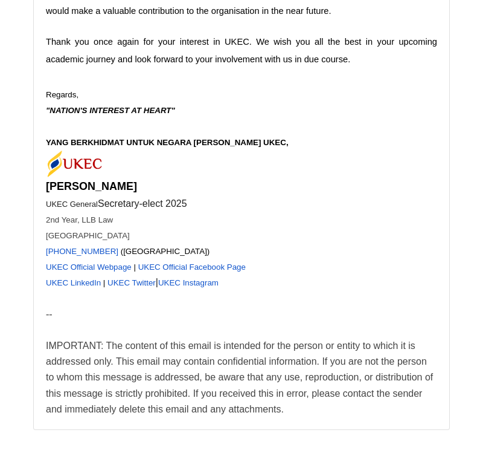
scroll to position [2240, 0]
